Goal: Check status: Check status

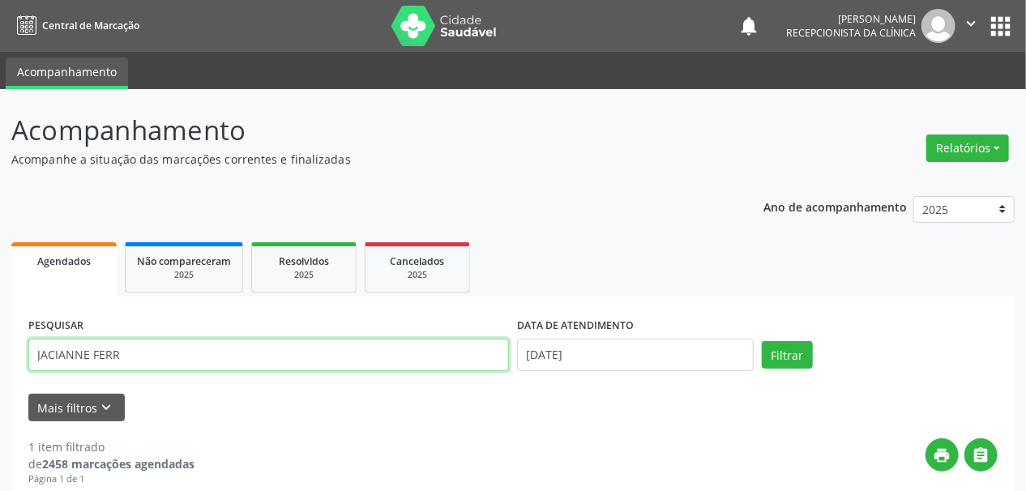
drag, startPoint x: 138, startPoint y: 354, endPoint x: 0, endPoint y: 366, distance: 138.3
click at [0, 366] on div "Acompanhamento Acompanhe a situação das marcações correntes e finalizadas Relat…" at bounding box center [513, 411] width 1026 height 644
paste input "[PERSON_NAME]"
type input "[PERSON_NAME]"
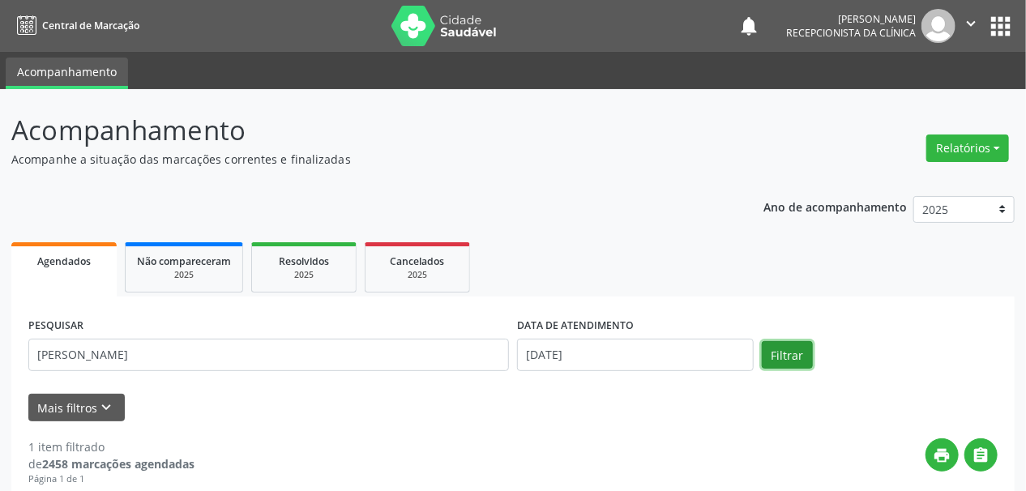
click at [784, 356] on button "Filtrar" at bounding box center [787, 355] width 51 height 28
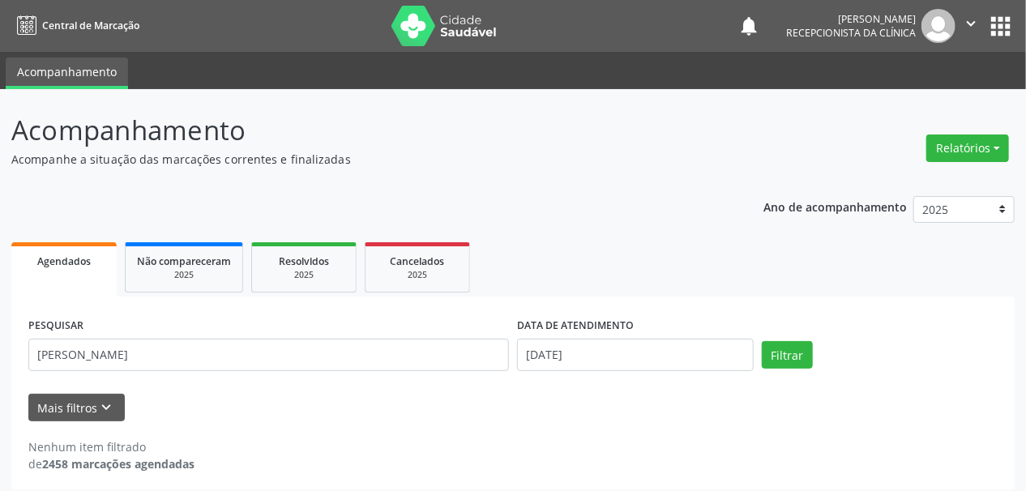
scroll to position [10, 0]
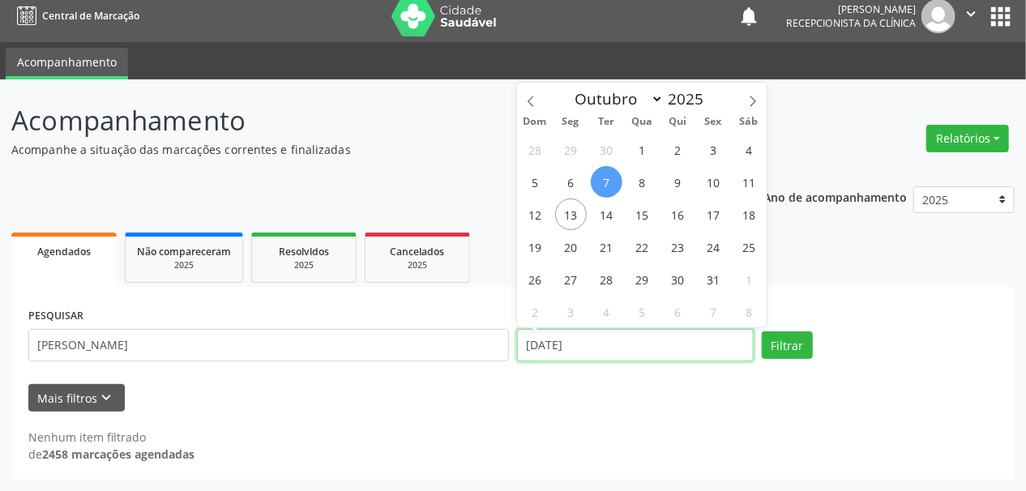
click at [528, 348] on input "[DATE]" at bounding box center [635, 345] width 237 height 32
click at [571, 219] on span "13" at bounding box center [571, 215] width 32 height 32
type input "[DATE]"
click at [571, 219] on span "13" at bounding box center [571, 215] width 32 height 32
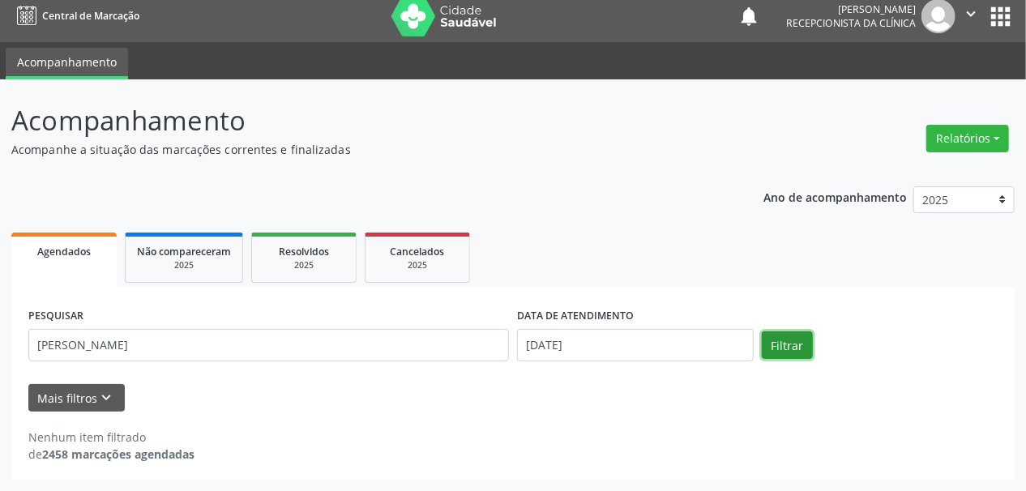
click at [792, 344] on button "Filtrar" at bounding box center [787, 346] width 51 height 28
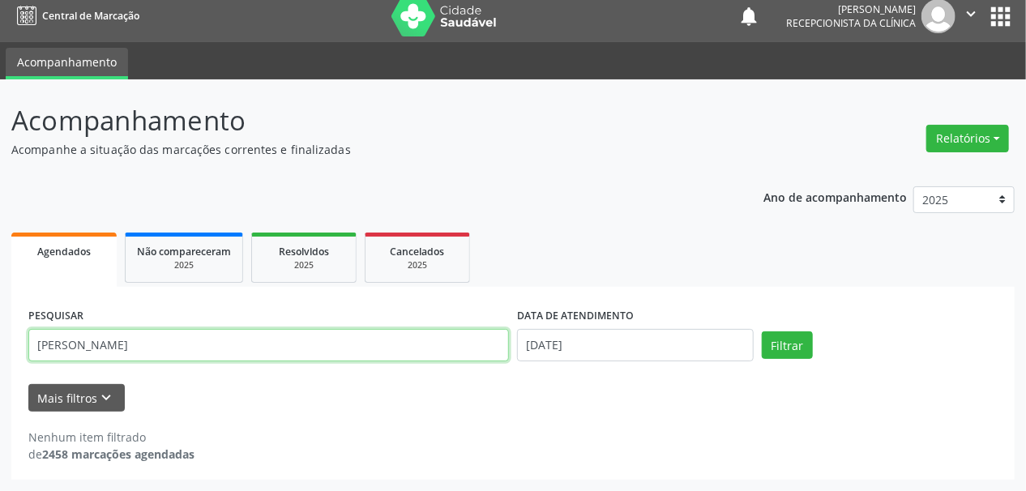
drag, startPoint x: 107, startPoint y: 344, endPoint x: 256, endPoint y: 357, distance: 149.7
click at [255, 355] on input "[PERSON_NAME]" at bounding box center [268, 345] width 481 height 32
type input "[PERSON_NAME]"
click at [762, 332] on button "Filtrar" at bounding box center [787, 346] width 51 height 28
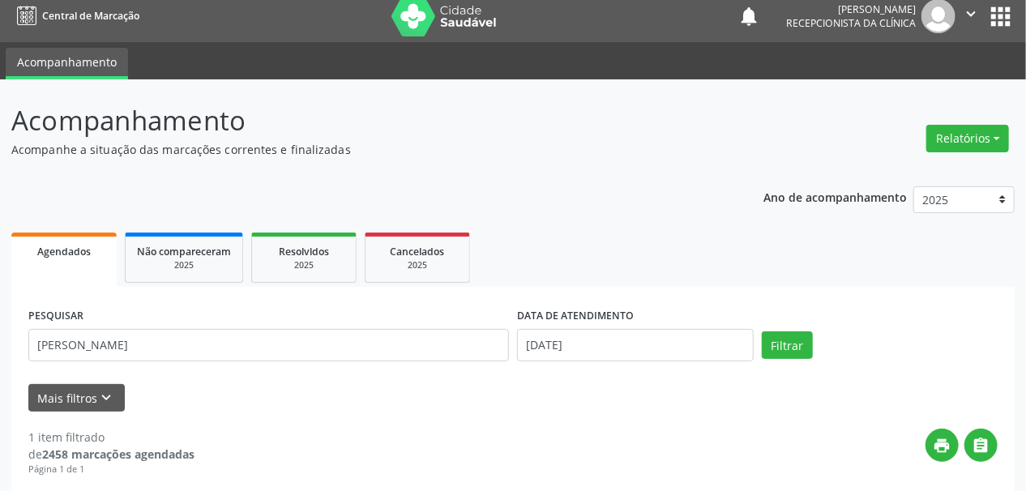
scroll to position [242, 0]
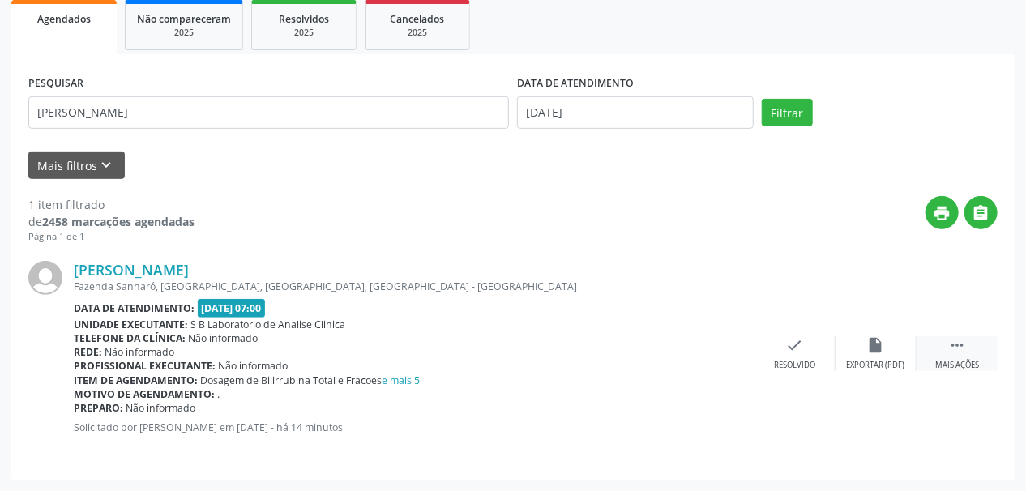
click at [951, 350] on icon "" at bounding box center [957, 345] width 18 height 18
click at [712, 360] on div "Imprimir" at bounding box center [713, 365] width 36 height 11
